Goal: Navigation & Orientation: Find specific page/section

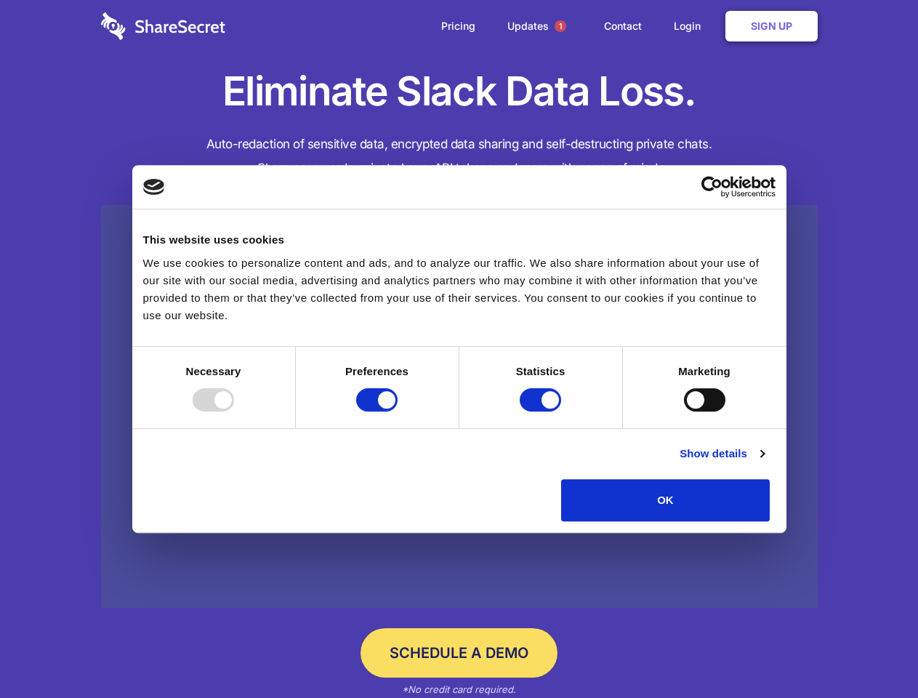
click at [234, 411] on div at bounding box center [213, 399] width 41 height 23
click at [398, 411] on input "Preferences" at bounding box center [376, 399] width 41 height 23
checkbox input "false"
click at [542, 411] on input "Statistics" at bounding box center [540, 399] width 41 height 23
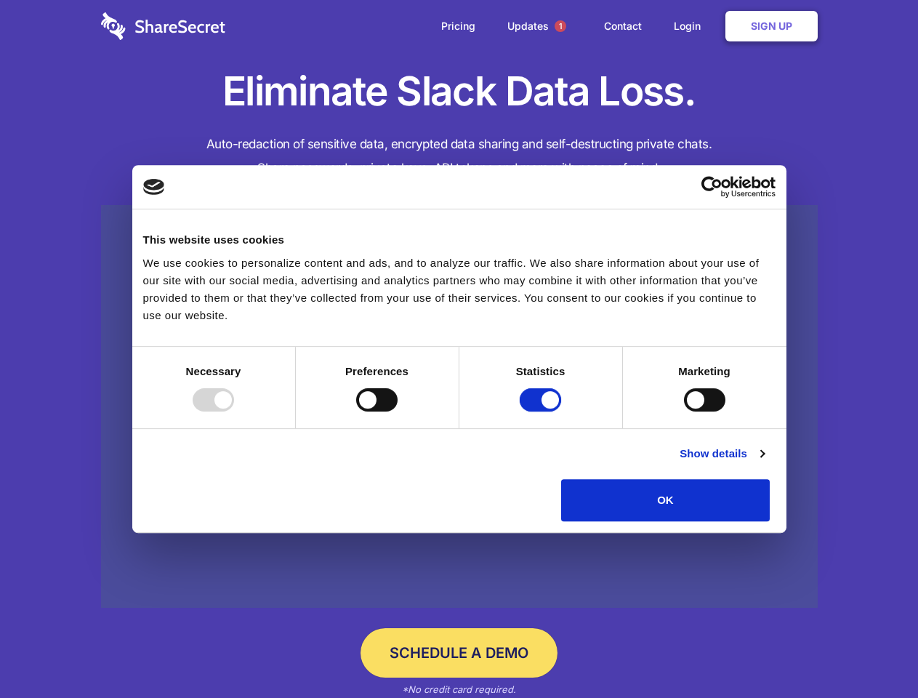
checkbox input "false"
click at [684, 411] on input "Marketing" at bounding box center [704, 399] width 41 height 23
checkbox input "true"
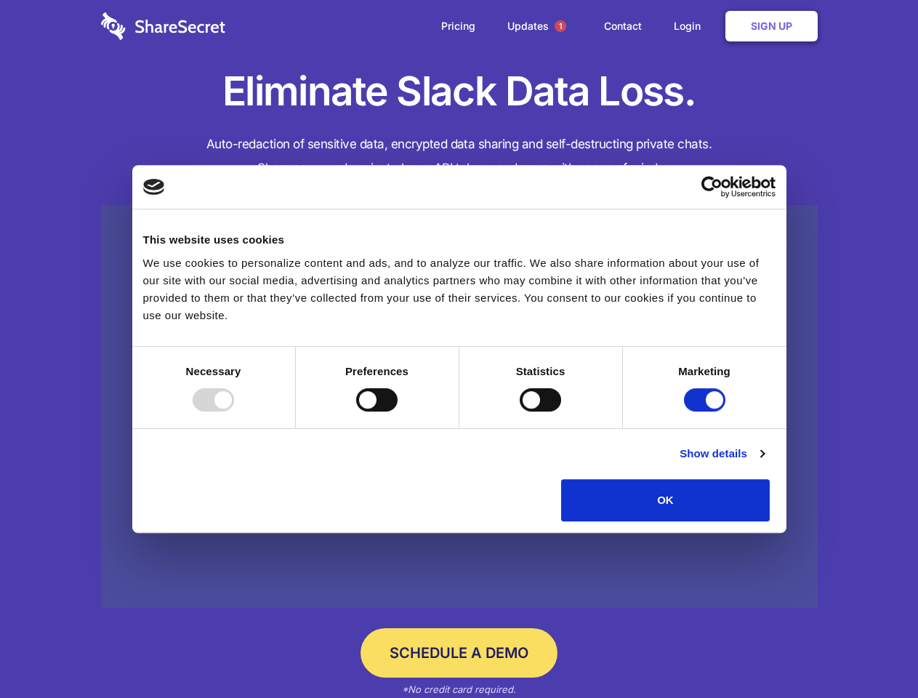
click at [764, 462] on link "Show details" at bounding box center [722, 453] width 84 height 17
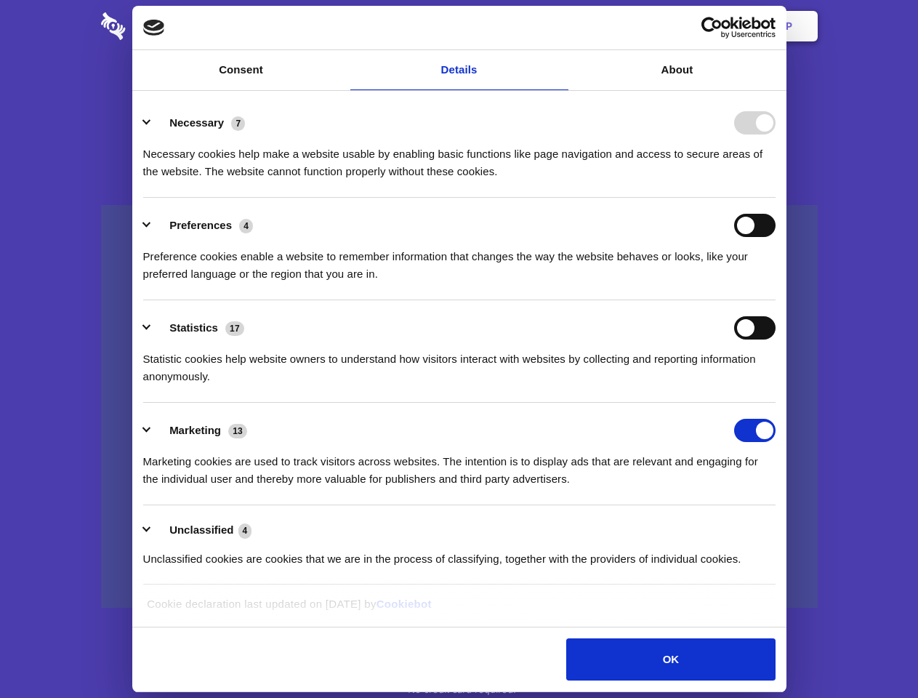
click at [776, 198] on li "Necessary 7 Necessary cookies help make a website usable by enabling basic func…" at bounding box center [459, 146] width 632 height 102
click at [560, 26] on span "1" at bounding box center [561, 26] width 12 height 12
